Goal: Task Accomplishment & Management: Use online tool/utility

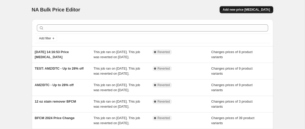
click at [244, 10] on span "Add new price [MEDICAL_DATA]" at bounding box center [246, 10] width 47 height 4
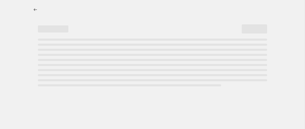
select select "percentage"
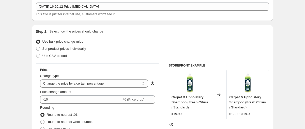
scroll to position [43, 0]
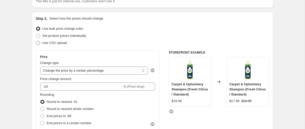
click at [51, 43] on span "Use CSV upload" at bounding box center [54, 43] width 24 height 4
click at [36, 41] on input "Use CSV upload" at bounding box center [36, 41] width 0 height 0
radio input "true"
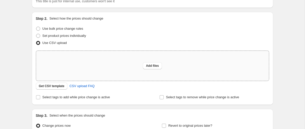
click at [89, 66] on div "Add files" at bounding box center [152, 66] width 233 height 30
type input "C:\fakepath\BFCM Bulk Price Update - Sheet1.csv"
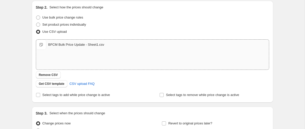
scroll to position [59, 0]
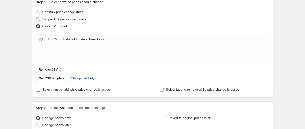
click at [65, 91] on span "Select tags to add while price change is active" at bounding box center [76, 90] width 68 height 4
click at [40, 91] on input "Select tags to add while price change is active" at bounding box center [38, 90] width 4 height 4
checkbox input "true"
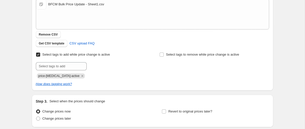
scroll to position [96, 0]
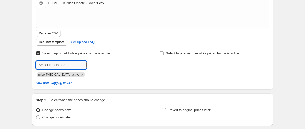
click at [57, 64] on input "text" at bounding box center [61, 65] width 51 height 8
type input "[DATE][DATE] 2025"
click at [108, 80] on div "Select tags to add while price change is active Submit [DATE][DATE] 2025 Add [D…" at bounding box center [152, 68] width 233 height 36
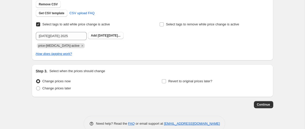
scroll to position [135, 0]
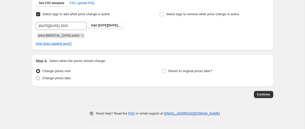
click at [50, 76] on span "Change prices later" at bounding box center [56, 78] width 29 height 4
click at [36, 76] on input "Change prices later" at bounding box center [36, 76] width 0 height 0
radio input "true"
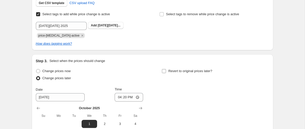
click at [162, 72] on input "Revert to original prices later?" at bounding box center [164, 71] width 4 height 4
checkbox input "true"
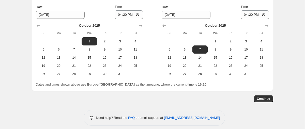
scroll to position [221, 0]
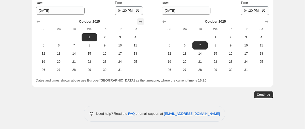
click at [142, 21] on icon "Show next month, November 2025" at bounding box center [140, 21] width 5 height 5
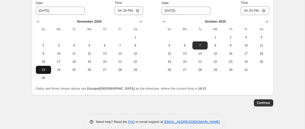
click at [47, 70] on span "23" at bounding box center [43, 70] width 11 height 4
type input "[DATE]"
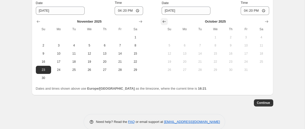
click at [166, 19] on icon "Show previous month, September 2025" at bounding box center [164, 21] width 5 height 5
click at [264, 21] on icon "Show next month, October 2025" at bounding box center [266, 21] width 5 height 5
click at [264, 21] on icon "Show next month, November 2025" at bounding box center [266, 21] width 5 height 5
click at [259, 68] on span "29" at bounding box center [261, 70] width 11 height 4
type input "[DATE]"
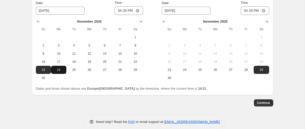
click at [59, 69] on span "24" at bounding box center [58, 70] width 11 height 4
type input "[DATE]"
click at [172, 77] on span "30" at bounding box center [169, 78] width 11 height 4
type input "[DATE]"
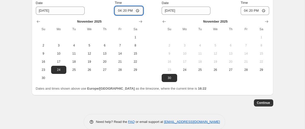
click at [130, 10] on input "16:20" at bounding box center [129, 10] width 28 height 9
click at [122, 9] on input "Time" at bounding box center [129, 10] width 28 height 9
click at [123, 11] on input "Time" at bounding box center [129, 10] width 28 height 9
type input "05:00"
click at [265, 22] on icon "Show next month, December 2025" at bounding box center [266, 21] width 5 height 5
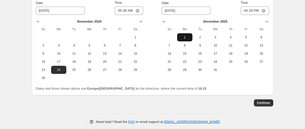
click at [183, 37] on span "1" at bounding box center [184, 37] width 11 height 4
type input "[DATE]"
click at [255, 12] on input "16:20" at bounding box center [255, 10] width 28 height 9
click at [250, 11] on input "16:20" at bounding box center [255, 10] width 28 height 9
type input "04:59"
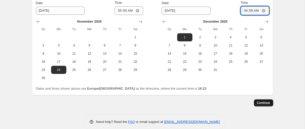
click at [262, 100] on button "Continue" at bounding box center [263, 102] width 19 height 7
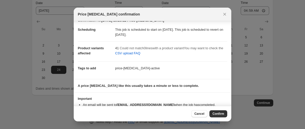
scroll to position [0, 0]
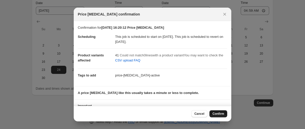
click at [219, 112] on button "Confirm" at bounding box center [218, 113] width 18 height 7
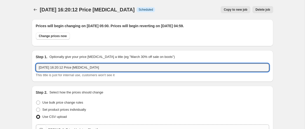
drag, startPoint x: 122, startPoint y: 66, endPoint x: 33, endPoint y: 66, distance: 89.4
click at [33, 66] on div "Step 1. Optionally give your price [MEDICAL_DATA] a title (eg "March 30% off sa…" at bounding box center [152, 65] width 241 height 31
type input "[DATE][DATE] Strike Through price update"
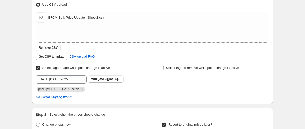
scroll to position [261, 0]
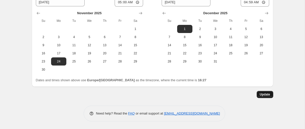
click at [271, 94] on button "Update" at bounding box center [265, 94] width 17 height 7
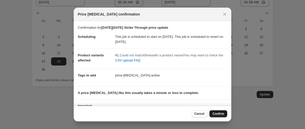
click at [219, 112] on button "Confirm" at bounding box center [218, 113] width 18 height 7
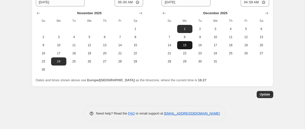
scroll to position [0, 0]
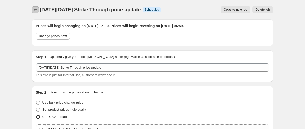
click at [37, 8] on icon "Price change jobs" at bounding box center [35, 9] width 5 height 5
